Goal: Task Accomplishment & Management: Manage account settings

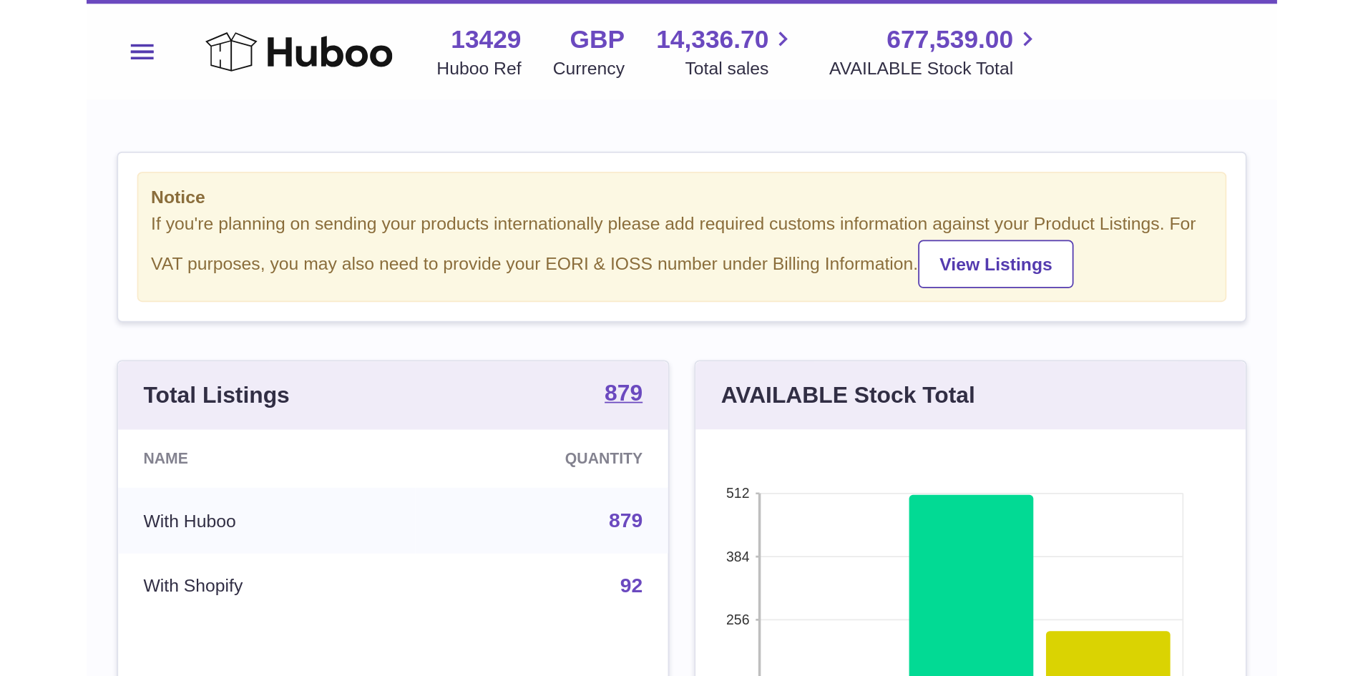
scroll to position [223, 357]
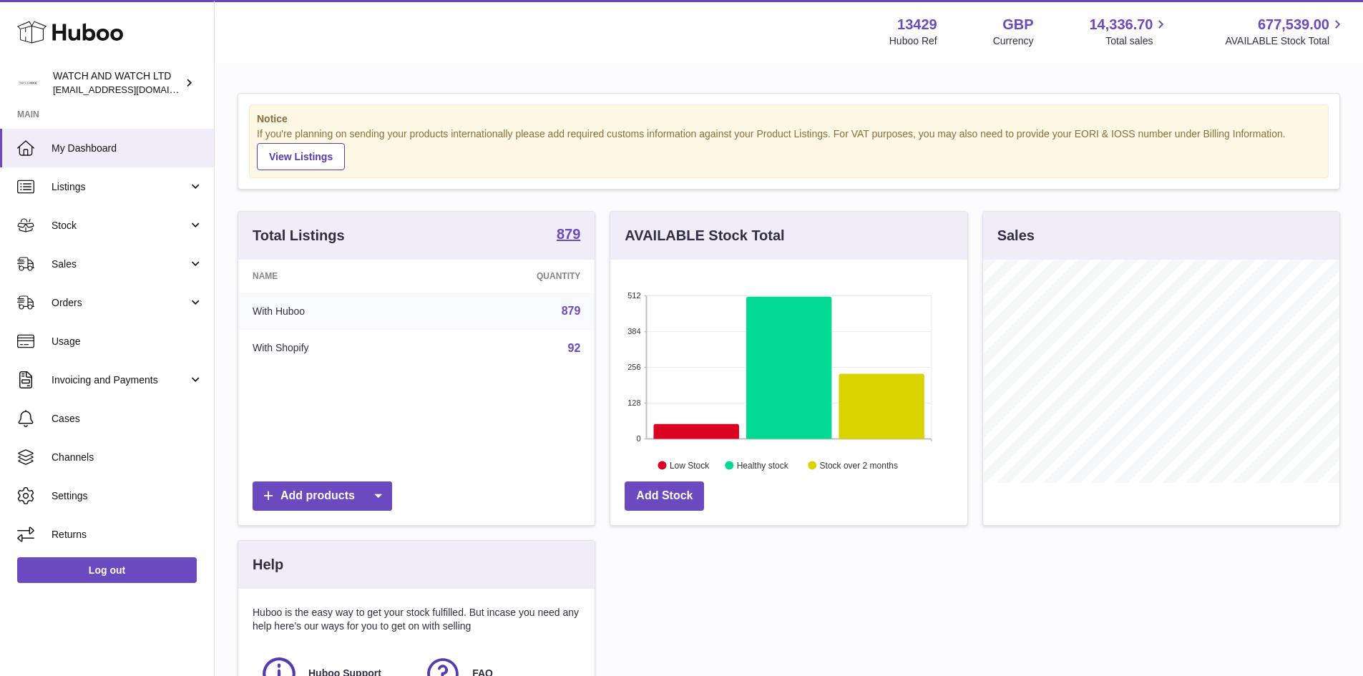
click at [651, 90] on div "Notice If you're planning on sending your products internationally please add r…" at bounding box center [789, 439] width 1148 height 750
click at [82, 183] on span "Listings" at bounding box center [120, 187] width 137 height 14
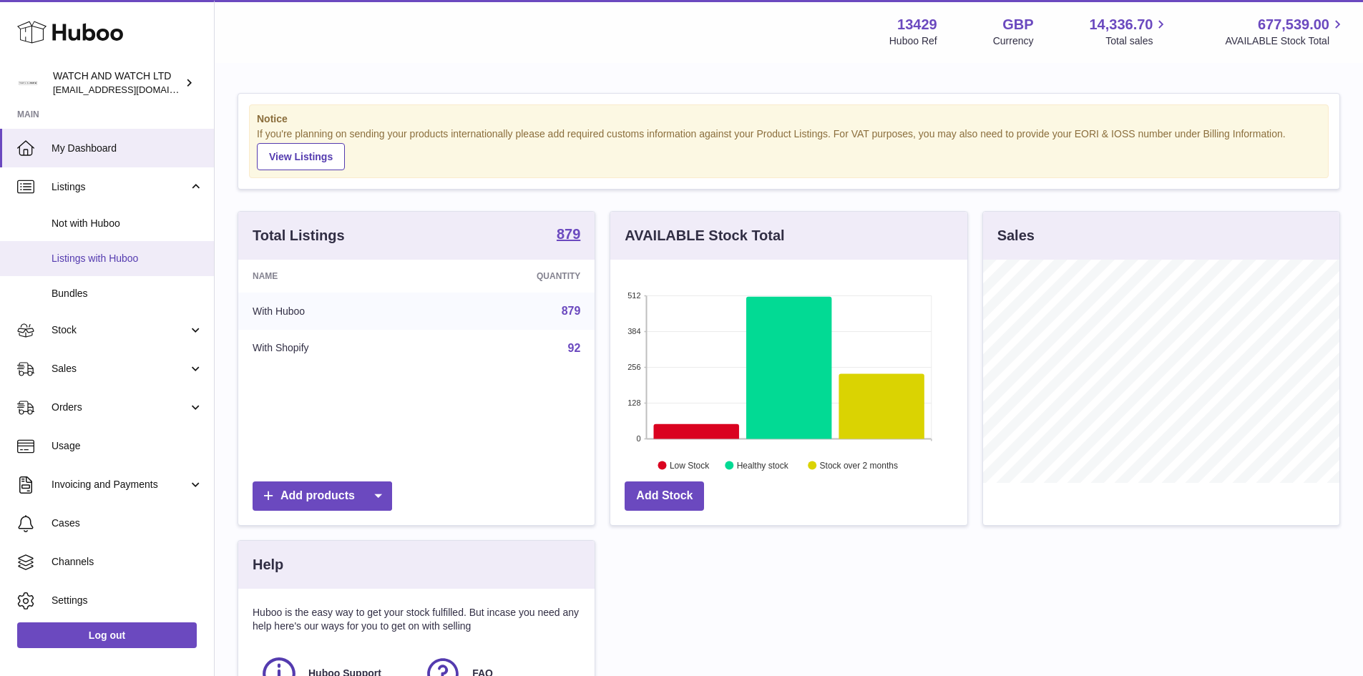
click at [107, 258] on span "Listings with Huboo" at bounding box center [128, 259] width 152 height 14
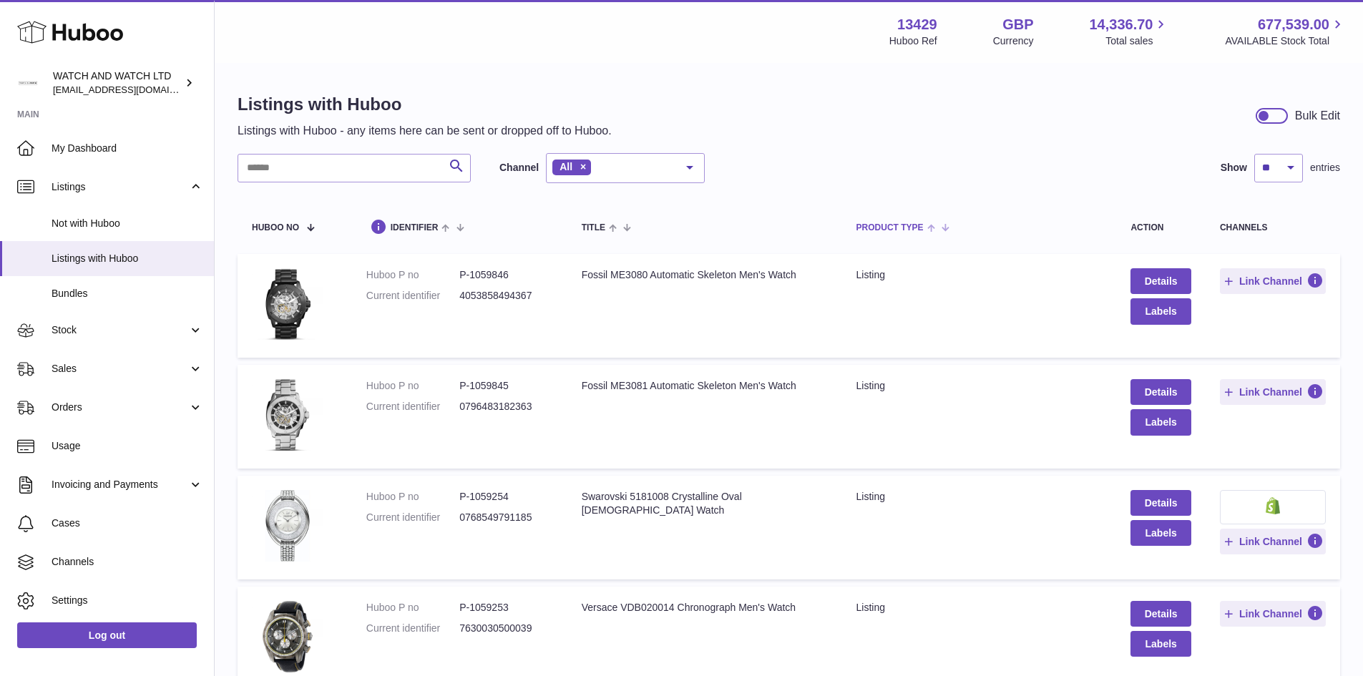
click at [927, 225] on span at bounding box center [935, 226] width 22 height 11
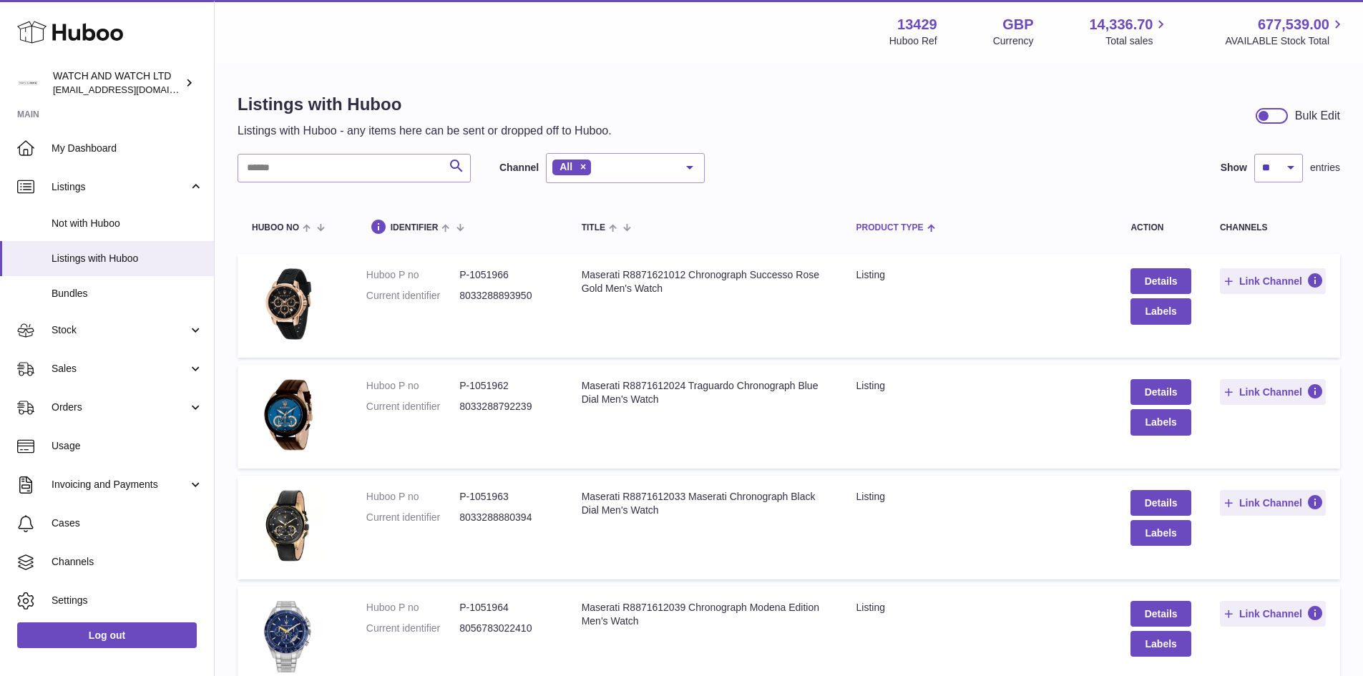
click at [927, 225] on span at bounding box center [930, 226] width 12 height 11
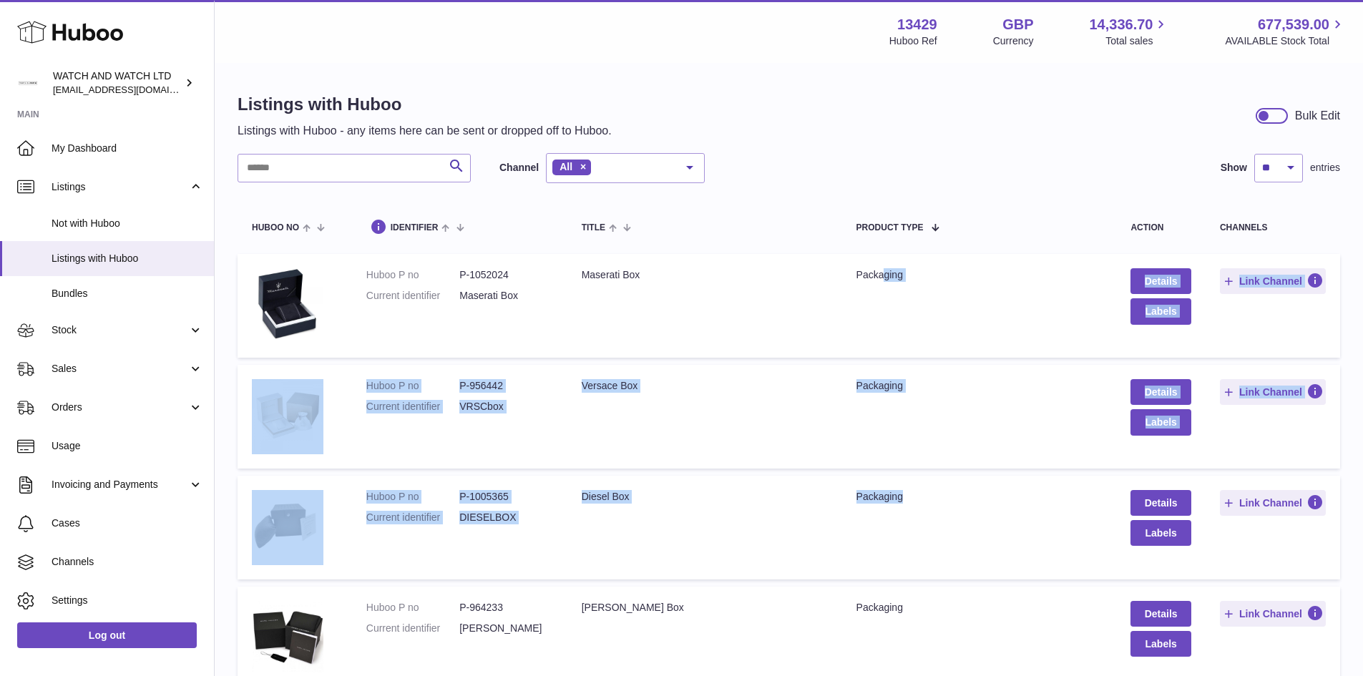
drag, startPoint x: 882, startPoint y: 296, endPoint x: 947, endPoint y: 494, distance: 207.7
click at [932, 449] on td "Product Type packaging" at bounding box center [979, 417] width 275 height 104
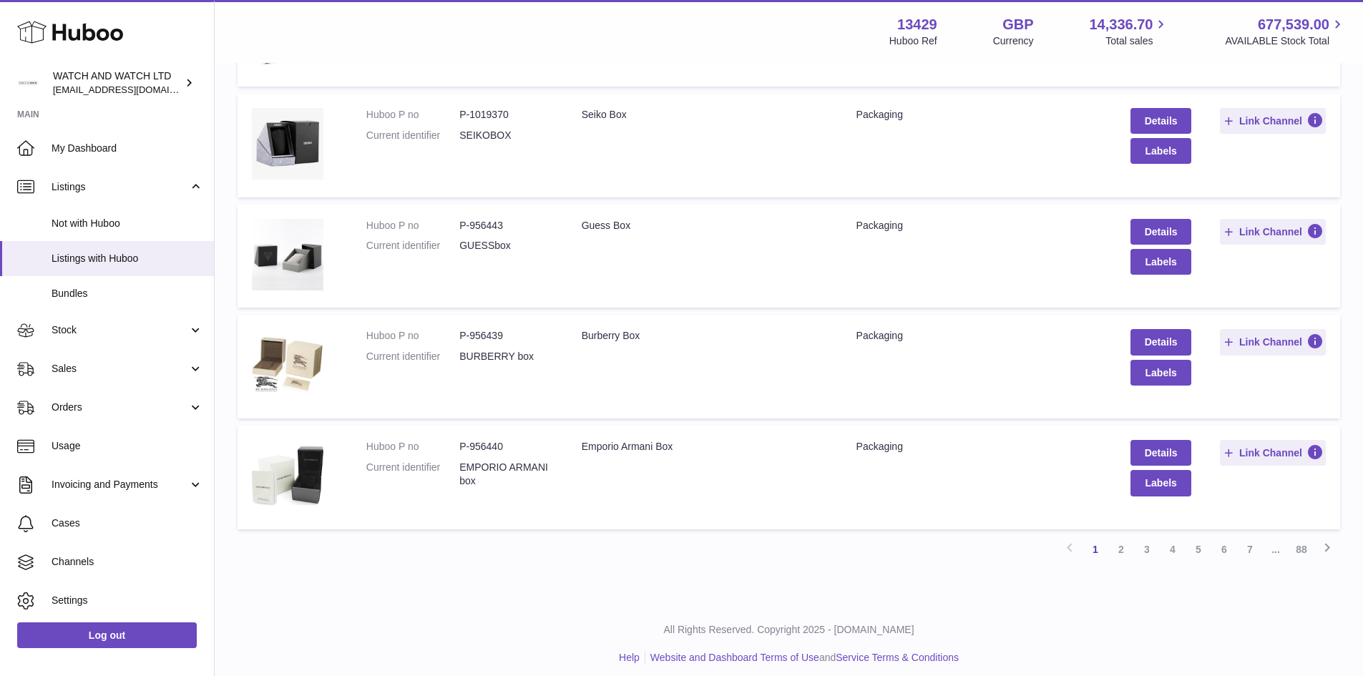
scroll to position [836, 0]
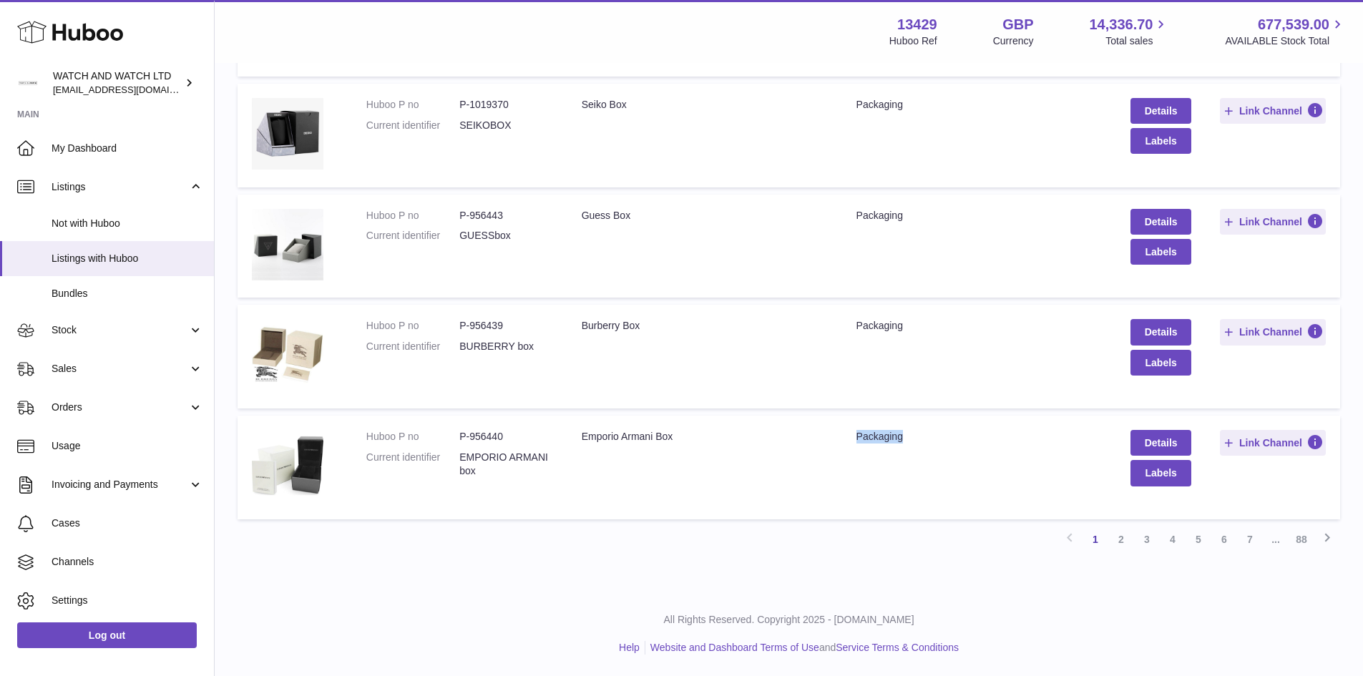
drag, startPoint x: 852, startPoint y: 449, endPoint x: 938, endPoint y: 444, distance: 86.0
click at [938, 444] on td "Product Type packaging" at bounding box center [979, 468] width 275 height 104
click at [922, 440] on div "packaging" at bounding box center [979, 437] width 246 height 14
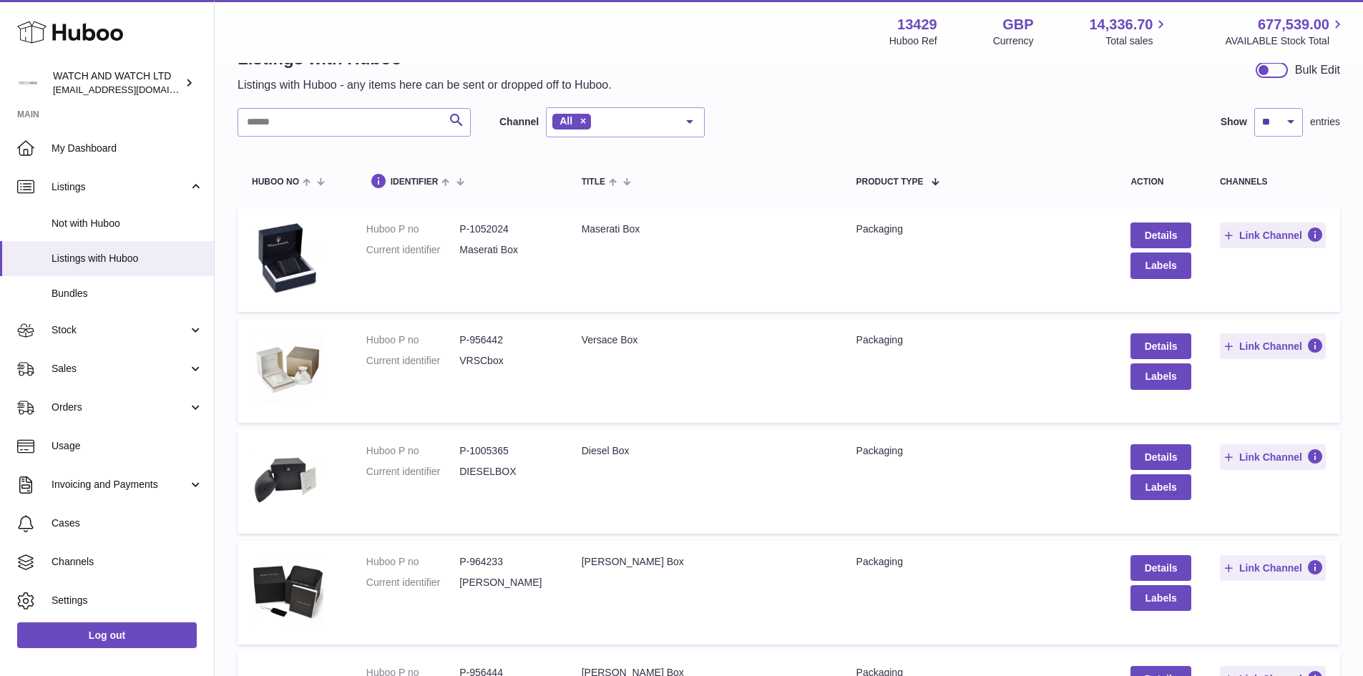
scroll to position [0, 0]
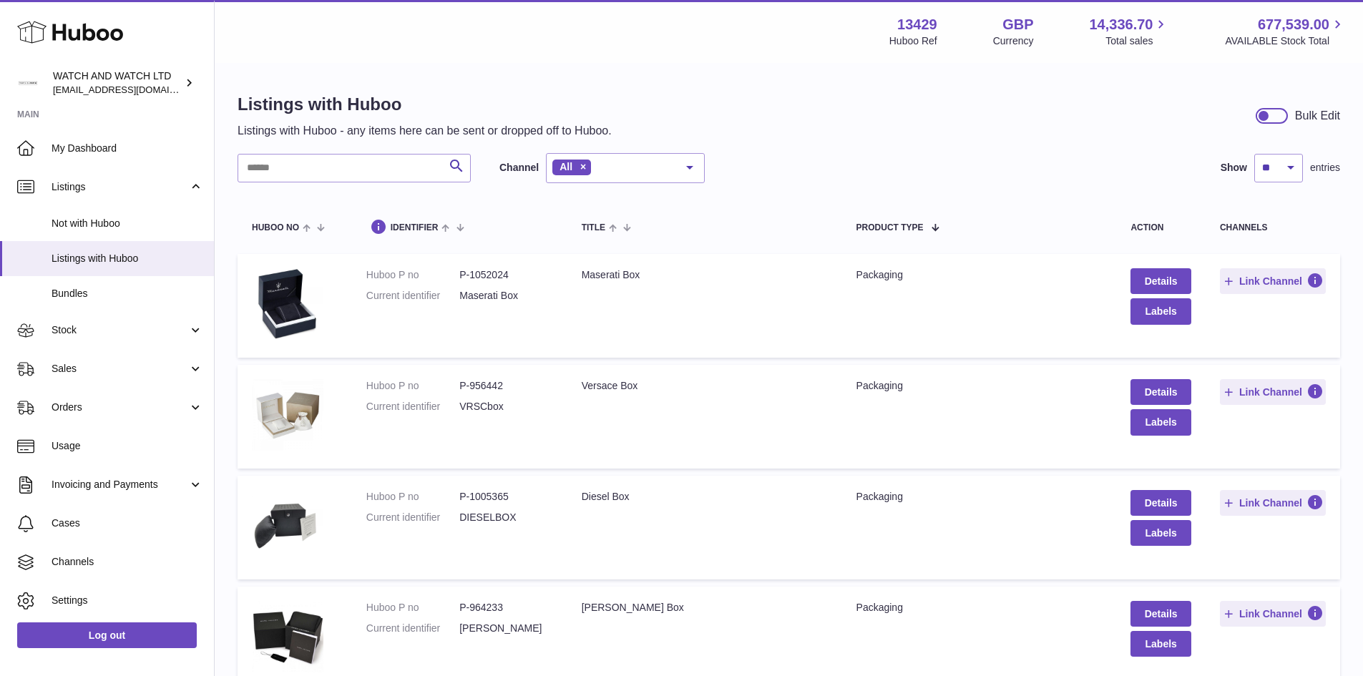
click at [680, 35] on div "Menu Huboo 13429 Huboo Ref GBP Currency 14,336.70 Total sales 677,539.00 AVAILA…" at bounding box center [789, 31] width 1114 height 33
click at [856, 280] on div "packaging" at bounding box center [979, 275] width 246 height 14
click at [544, 36] on div "Menu Huboo 13429 Huboo Ref GBP Currency 14,336.70 Total sales 677,539.00 AVAILA…" at bounding box center [789, 31] width 1114 height 33
